Goal: Task Accomplishment & Management: Use online tool/utility

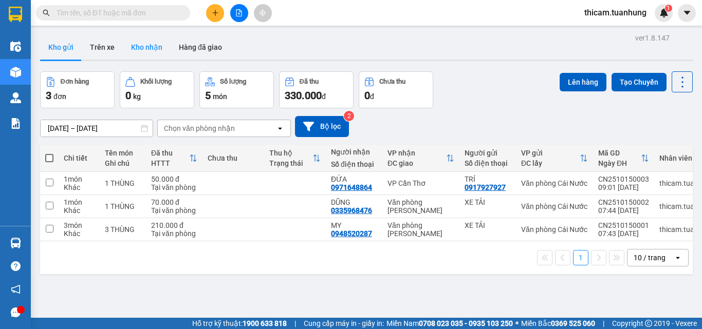
click at [145, 44] on button "Kho nhận" at bounding box center [147, 47] width 48 height 25
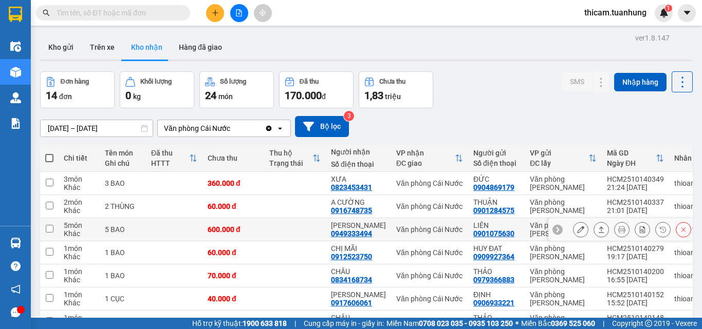
scroll to position [131, 0]
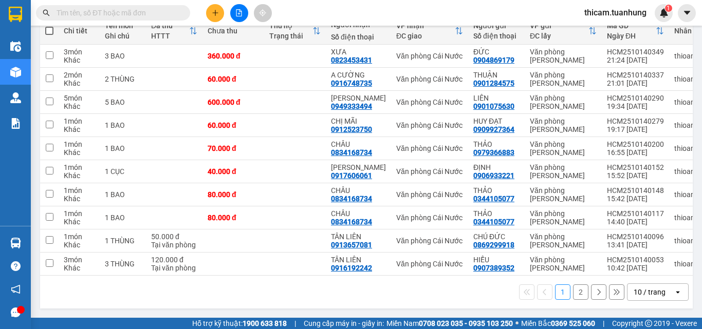
click at [574, 293] on button "2" at bounding box center [580, 292] width 15 height 15
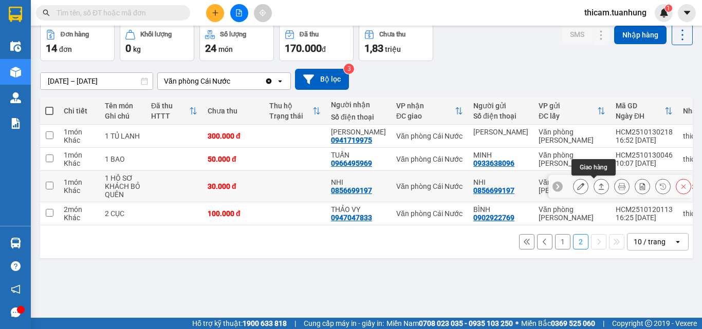
click at [597, 185] on icon at bounding box center [600, 186] width 7 height 7
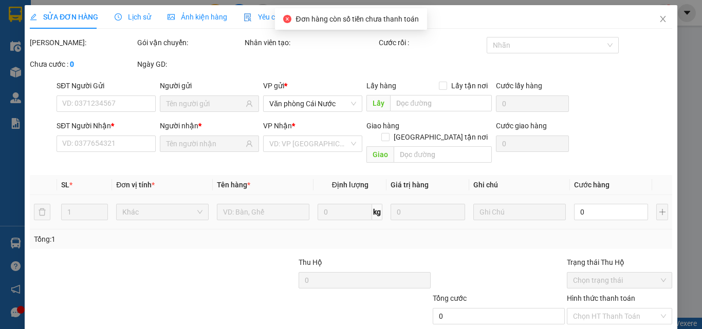
type input "0856699197"
type input "NHI"
type input "0856699197"
type input "NHI"
type input "30.000"
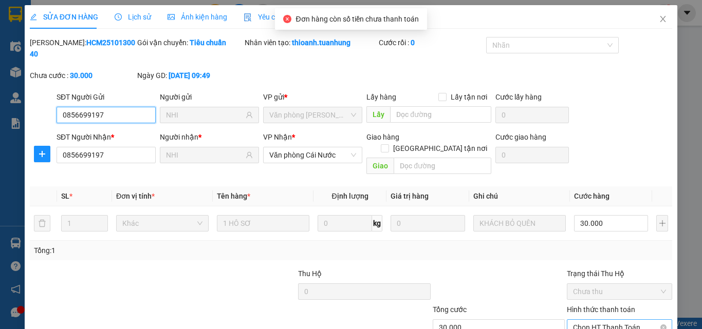
scroll to position [52, 0]
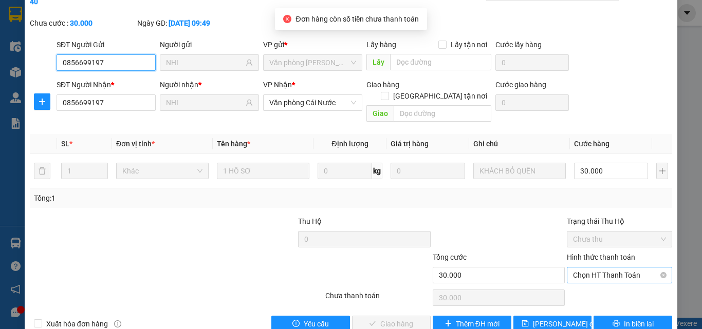
click at [578, 268] on span "Chọn HT Thanh Toán" at bounding box center [619, 275] width 93 height 15
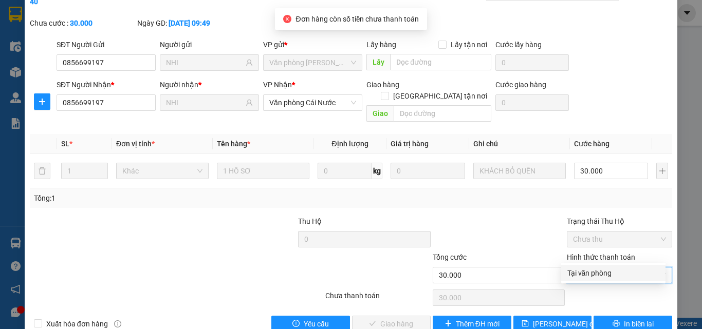
click at [576, 276] on div "Tại văn phòng" at bounding box center [613, 273] width 92 height 11
type input "0"
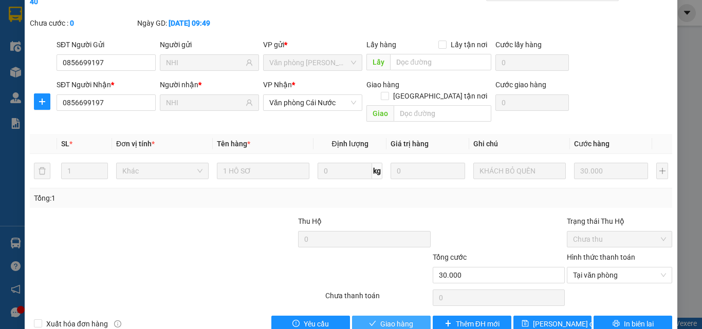
click at [381, 311] on span "Giao hàng" at bounding box center [396, 323] width 33 height 11
